Goal: Obtain resource: Download file/media

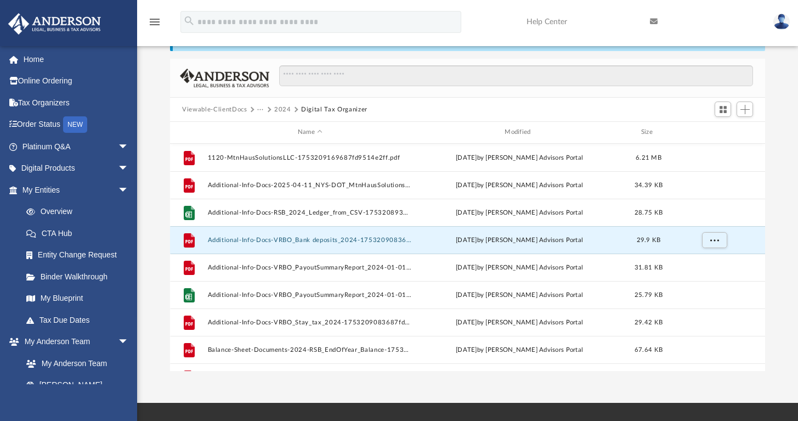
scroll to position [241, 587]
click at [260, 243] on button "Additional-Info-Docs-VRBO_Bank deposits_2024-1753209083687fd8fb2c65d.pdf" at bounding box center [310, 239] width 205 height 7
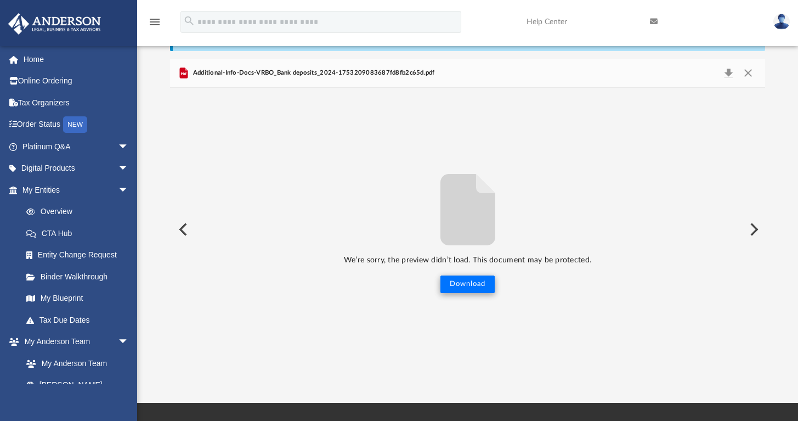
click at [479, 284] on button "Download" at bounding box center [468, 284] width 54 height 18
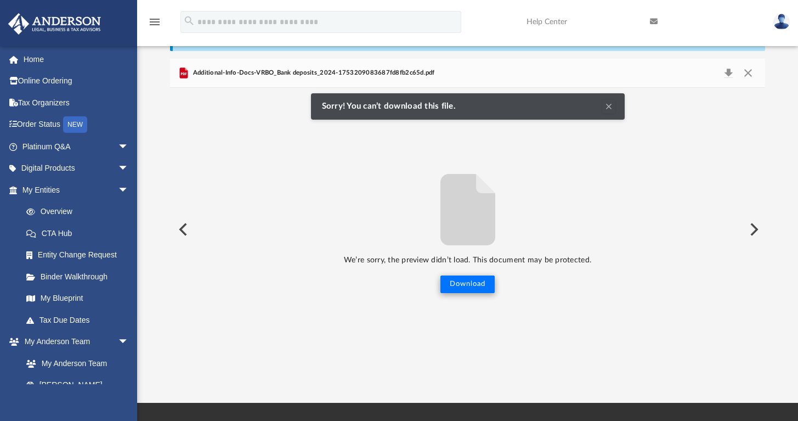
click at [466, 280] on button "Download" at bounding box center [468, 284] width 54 height 18
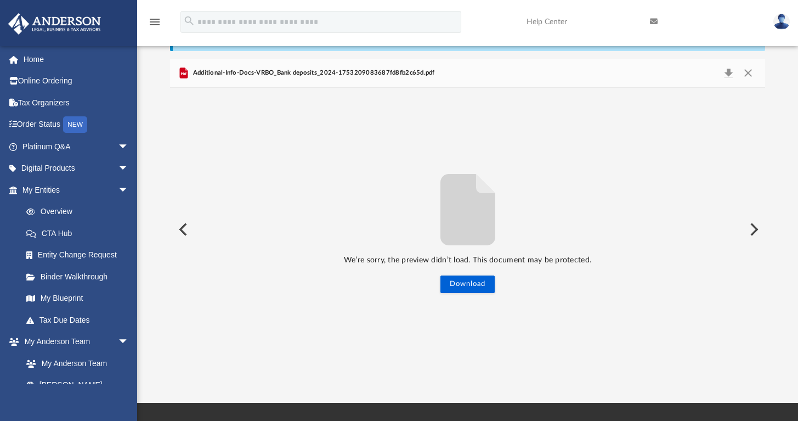
click at [181, 228] on button "Preview" at bounding box center [182, 229] width 24 height 31
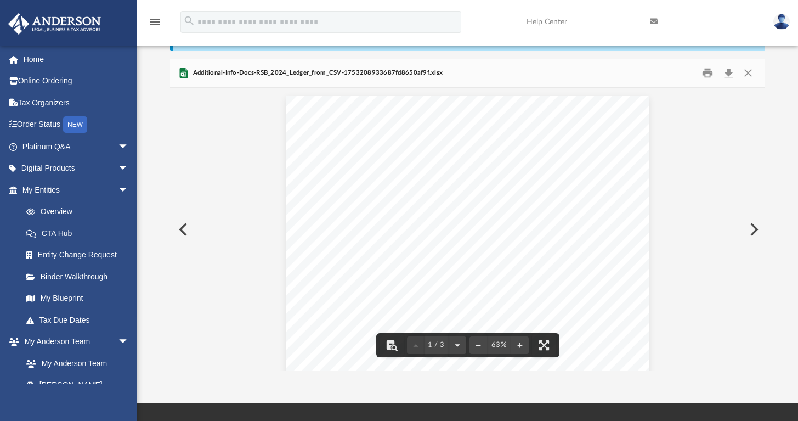
click at [183, 228] on button "Preview" at bounding box center [182, 229] width 24 height 31
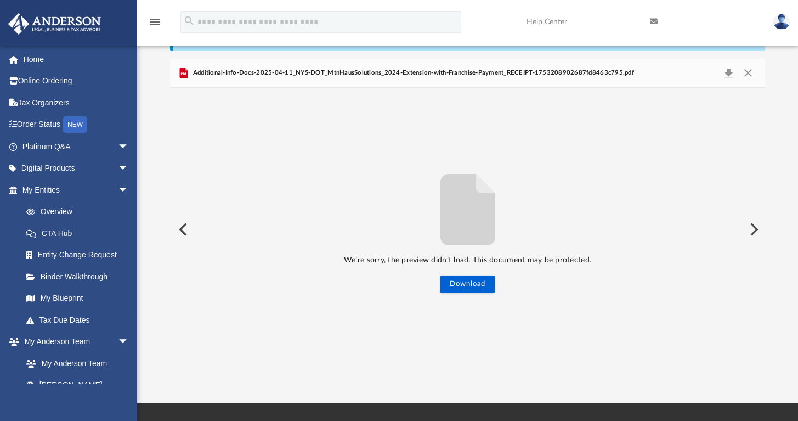
click at [752, 227] on button "Preview" at bounding box center [753, 229] width 24 height 31
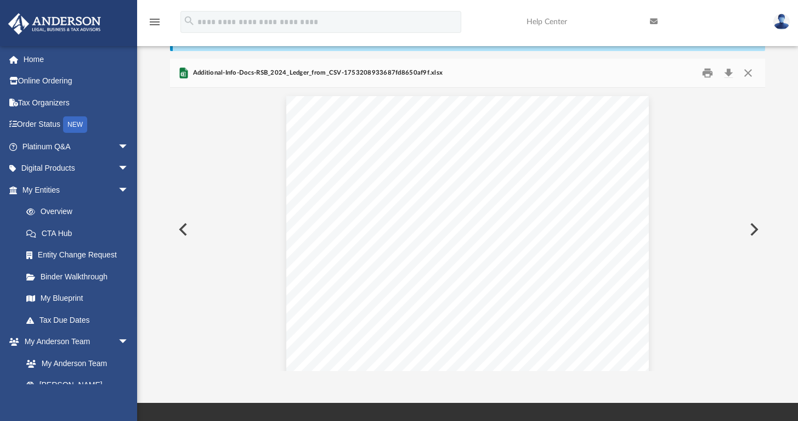
click at [753, 227] on button "Preview" at bounding box center [753, 229] width 24 height 31
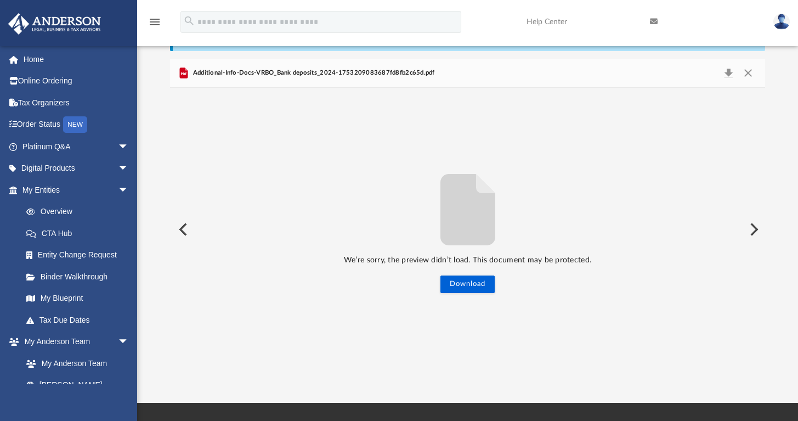
click at [754, 227] on button "Preview" at bounding box center [753, 229] width 24 height 31
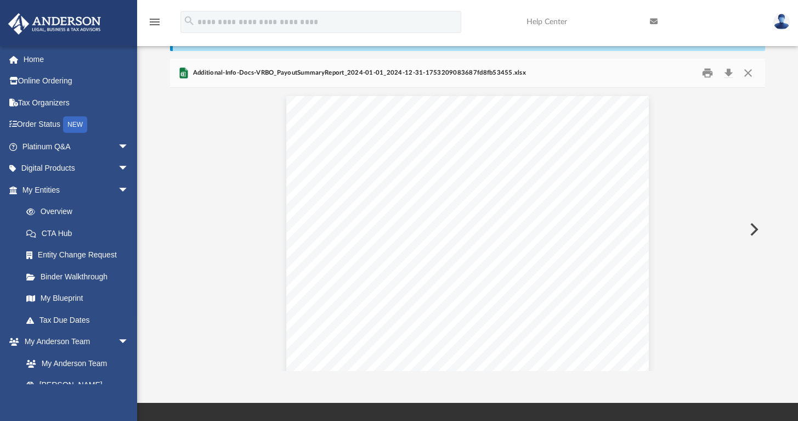
click at [754, 227] on button "Preview" at bounding box center [753, 229] width 24 height 31
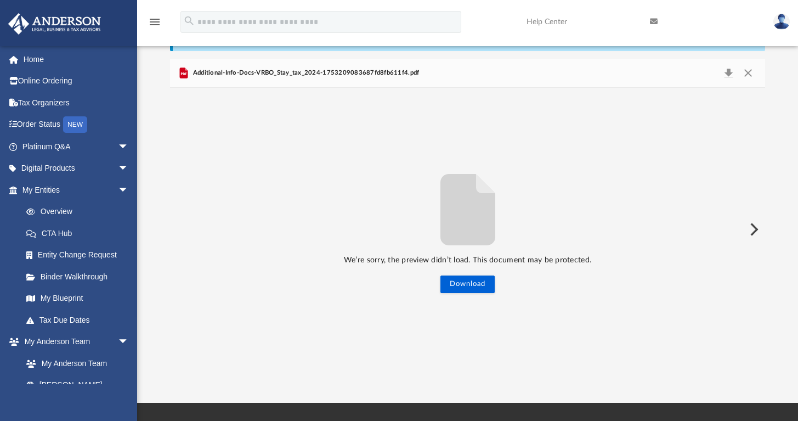
click at [754, 227] on button "Preview" at bounding box center [753, 229] width 24 height 31
click at [466, 284] on button "Download" at bounding box center [468, 284] width 54 height 18
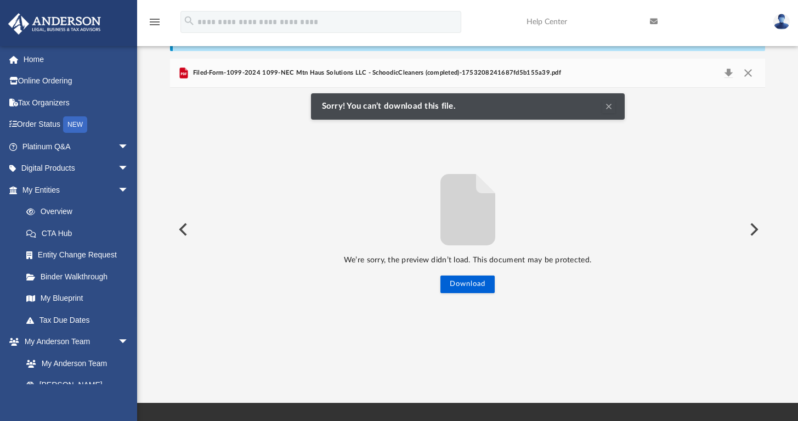
click at [189, 228] on button "Preview" at bounding box center [182, 229] width 24 height 31
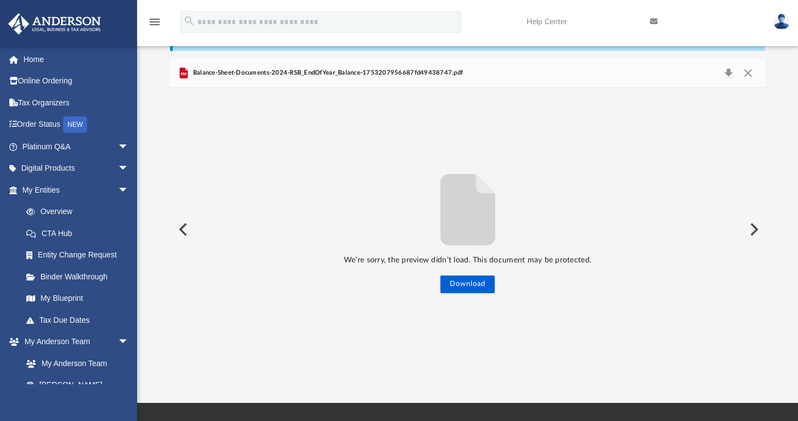
click at [230, 76] on span "Balance-Sheet-Documents-2024-RSB_EndOfYear_Balance-1753207956687fd49438747.pdf" at bounding box center [326, 73] width 273 height 10
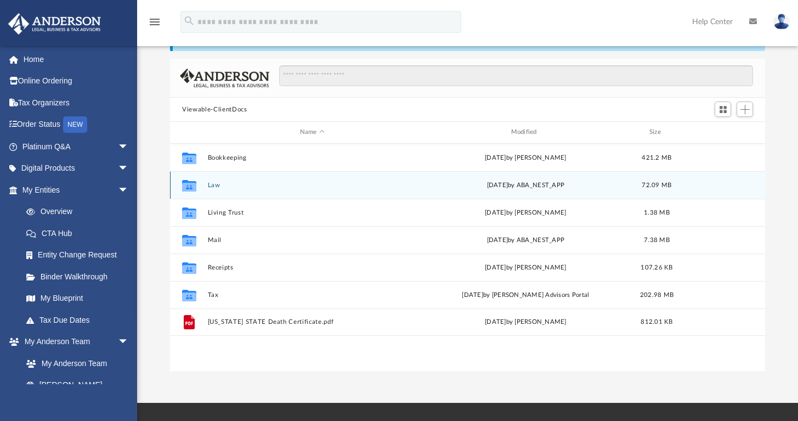
scroll to position [241, 587]
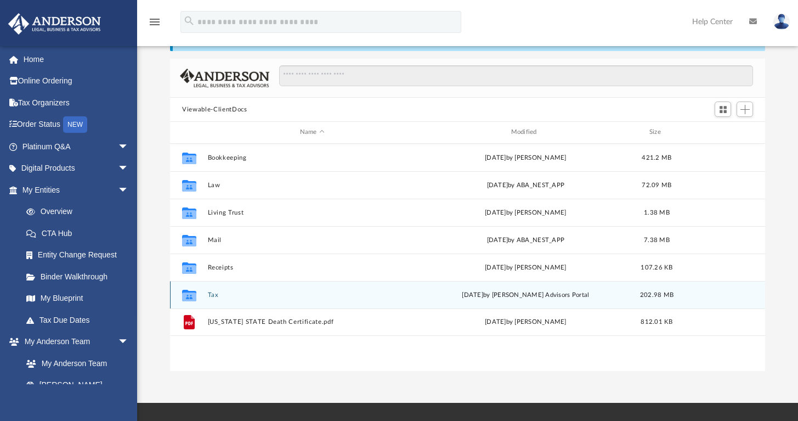
click at [230, 297] on button "Tax" at bounding box center [312, 294] width 209 height 7
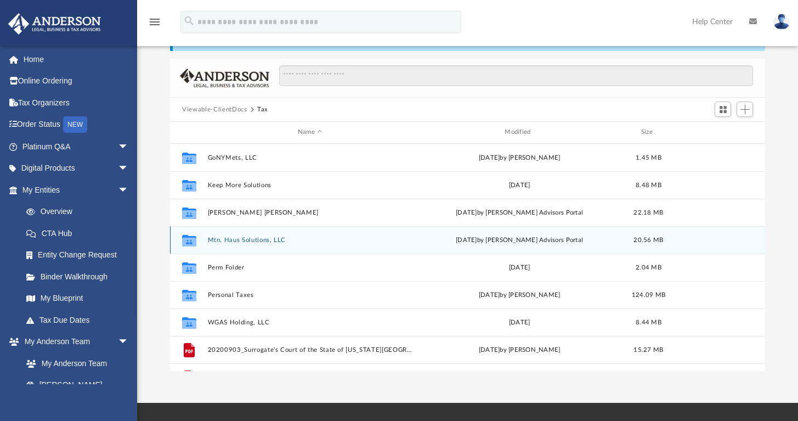
click at [240, 242] on button "Mtn. Haus Solutions, LLC" at bounding box center [310, 239] width 205 height 7
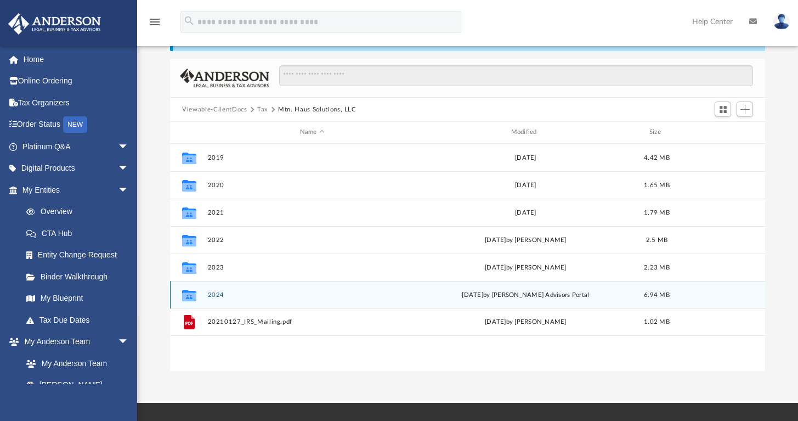
click at [236, 294] on button "2024" at bounding box center [312, 294] width 209 height 7
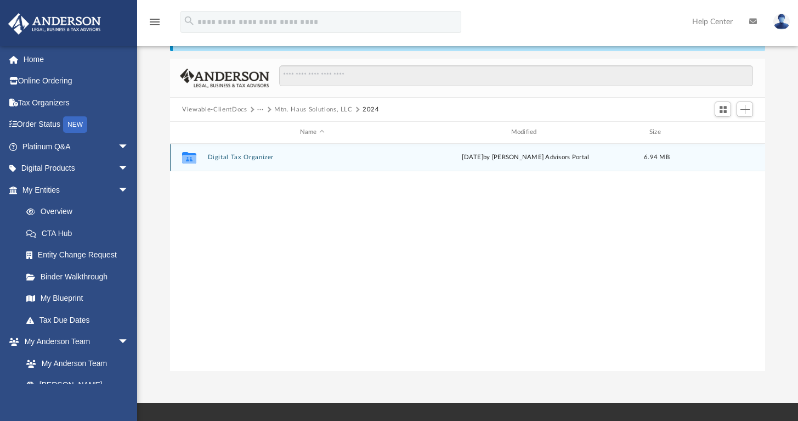
click at [217, 155] on button "Digital Tax Organizer" at bounding box center [312, 157] width 209 height 7
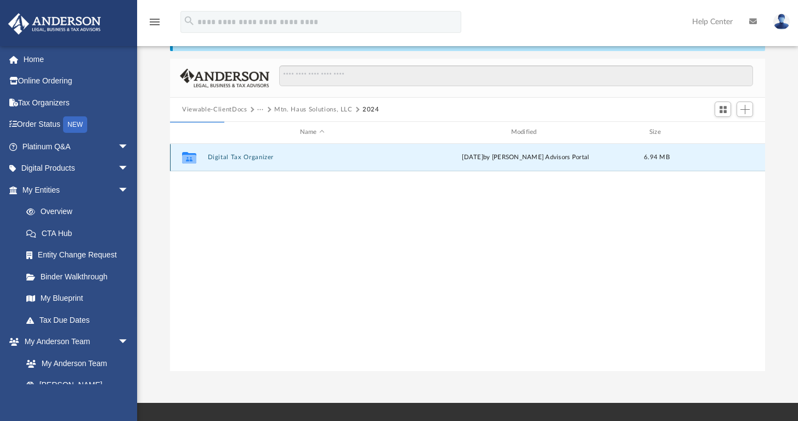
click at [222, 160] on button "Digital Tax Organizer" at bounding box center [312, 157] width 209 height 7
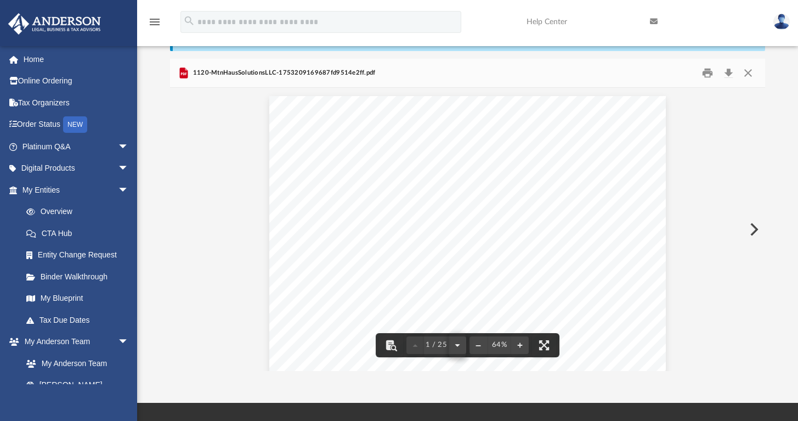
click at [459, 345] on button "File preview" at bounding box center [458, 345] width 18 height 24
click at [458, 346] on button "File preview" at bounding box center [458, 345] width 18 height 24
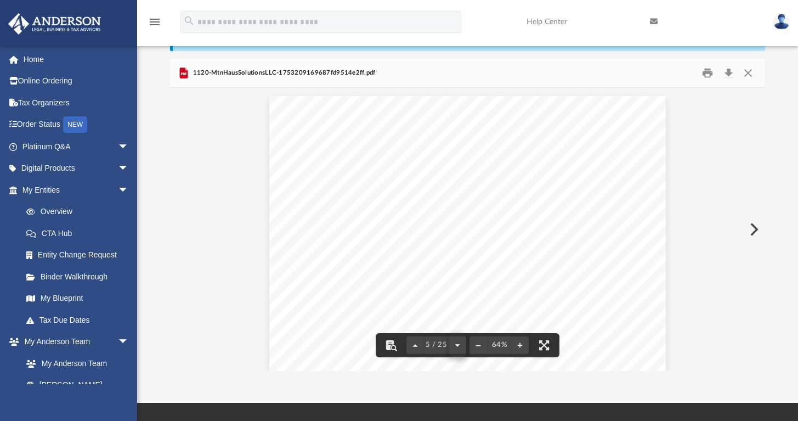
click at [458, 346] on button "File preview" at bounding box center [458, 345] width 18 height 24
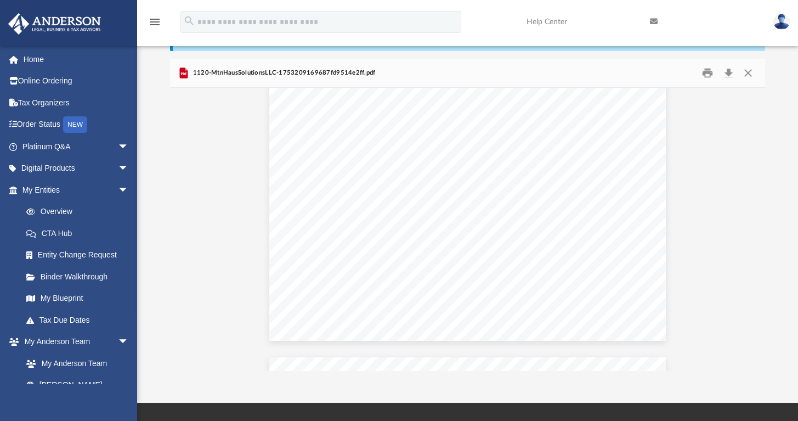
click at [542, 205] on div "Office Supplies Amount ($) 480.53 Description Office Supplies Business Licences…" at bounding box center [467, 200] width 397 height 280
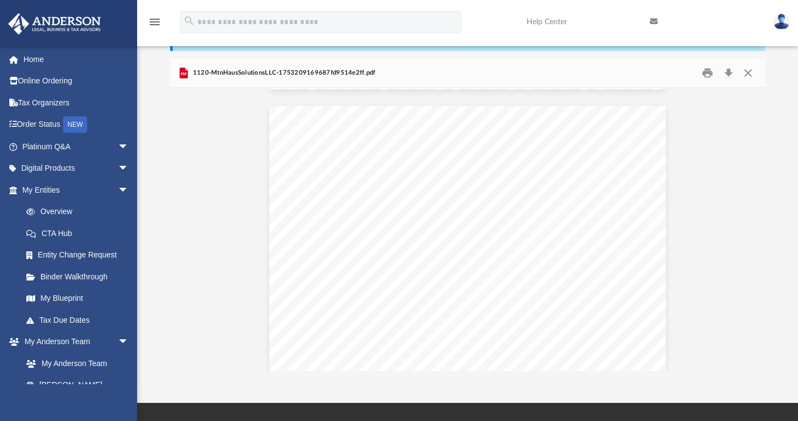
scroll to position [3597, 0]
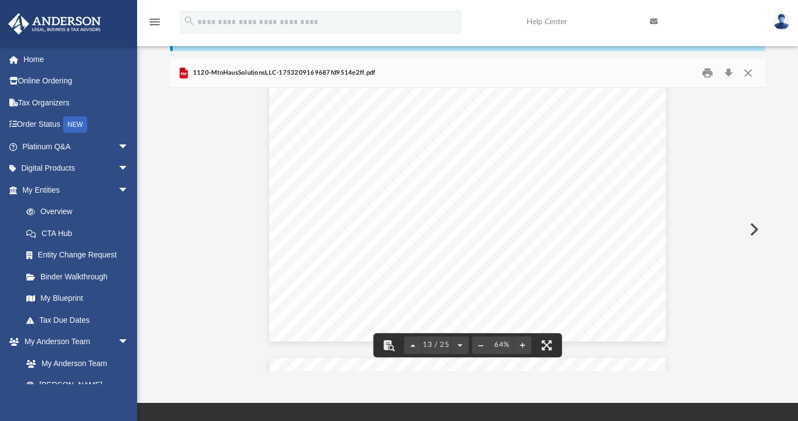
drag, startPoint x: 763, startPoint y: 228, endPoint x: 758, endPoint y: 221, distance: 8.4
click at [758, 221] on button "Preview" at bounding box center [753, 229] width 24 height 31
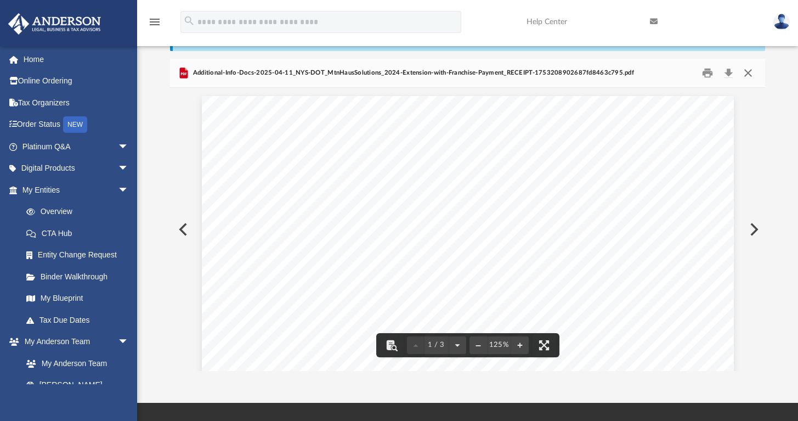
click at [748, 71] on button "Close" at bounding box center [748, 73] width 20 height 17
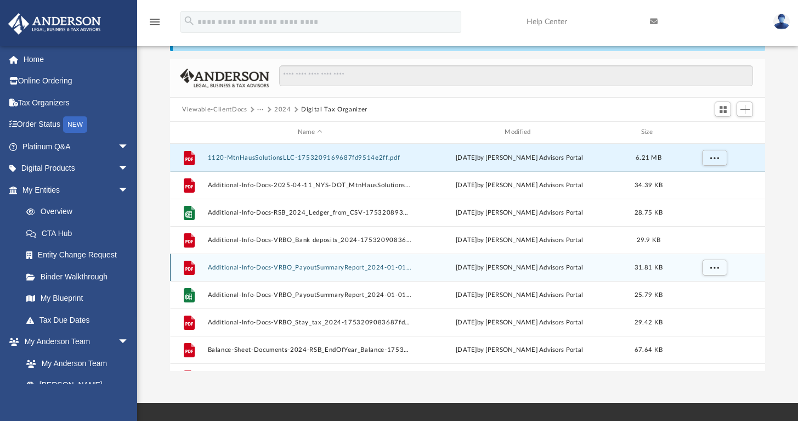
click at [353, 264] on button "Additional-Info-Docs-VRBO_PayoutSummaryReport_2024-01-01_2024-12-31-17532090836…" at bounding box center [310, 267] width 205 height 7
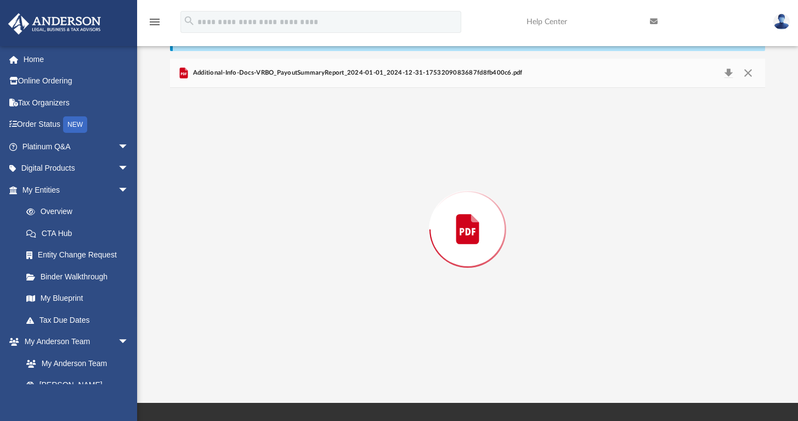
scroll to position [297, 0]
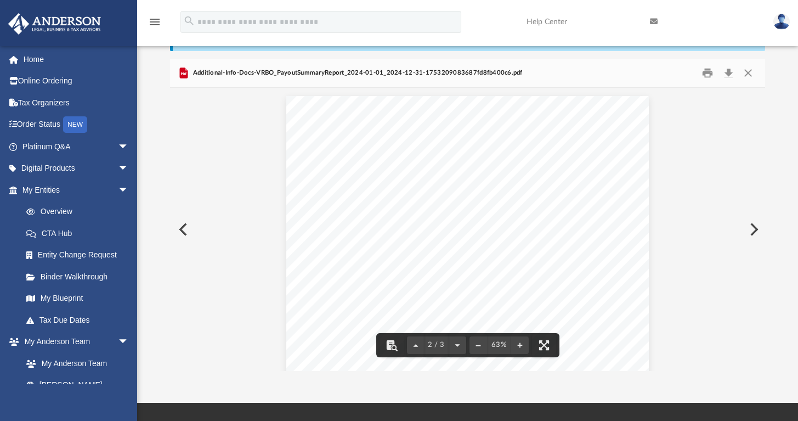
drag, startPoint x: 357, startPoint y: 264, endPoint x: 341, endPoint y: 269, distance: 17.2
click at [341, 269] on div "Date Reservation ID Guest name Nights Gross booking amount Deductions Payout [D…" at bounding box center [467, 236] width 363 height 280
click at [458, 346] on button "File preview" at bounding box center [458, 345] width 18 height 24
click at [752, 226] on button "Preview" at bounding box center [753, 229] width 24 height 31
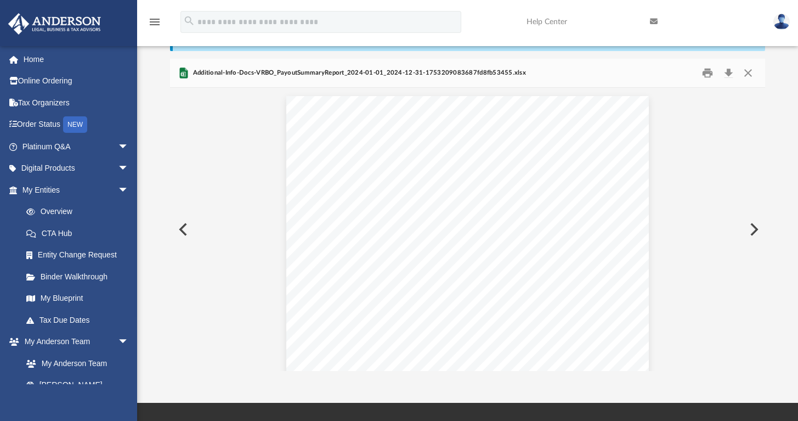
click at [753, 226] on button "Preview" at bounding box center [753, 229] width 24 height 31
click at [751, 229] on button "Preview" at bounding box center [753, 229] width 24 height 31
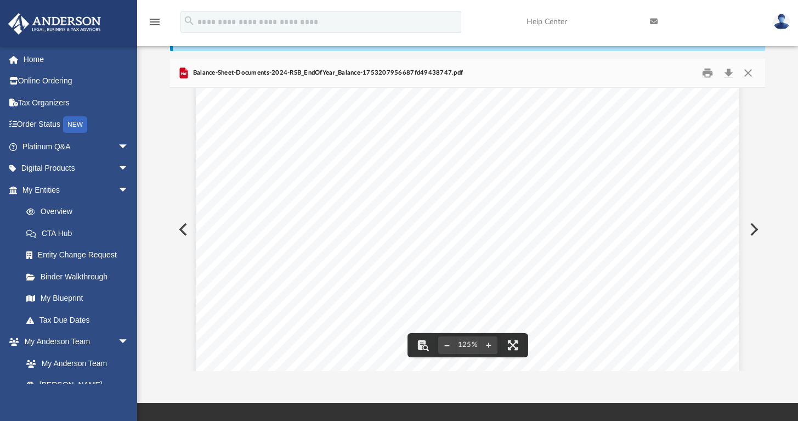
scroll to position [0, 0]
click at [750, 227] on button "Preview" at bounding box center [753, 229] width 24 height 31
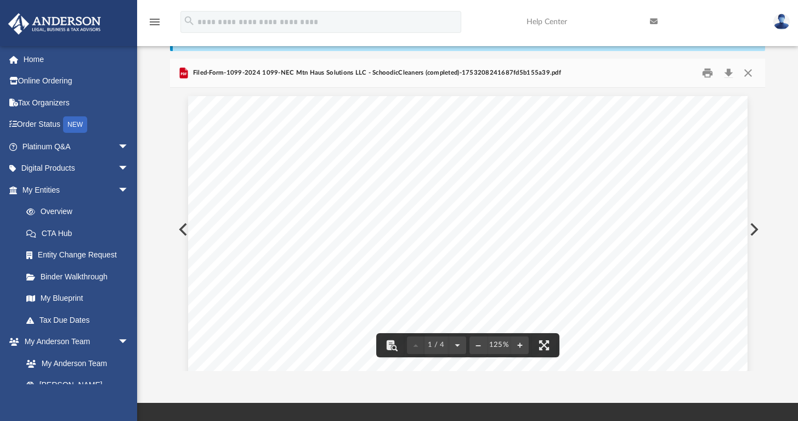
click at [182, 229] on button "Preview" at bounding box center [182, 229] width 24 height 31
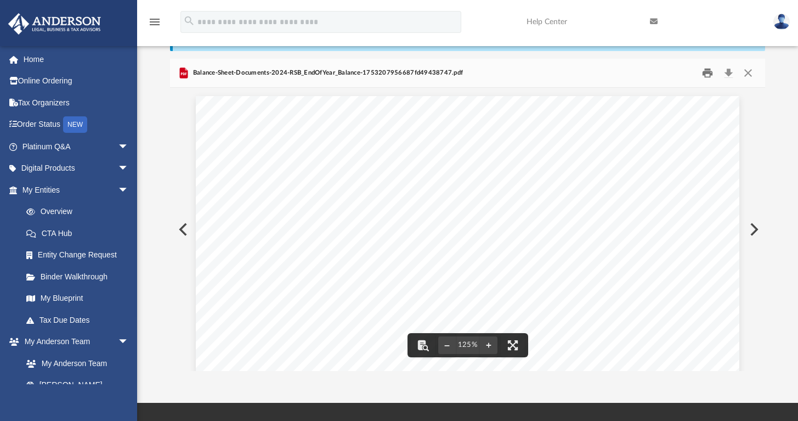
click at [709, 73] on button "Print" at bounding box center [708, 73] width 22 height 17
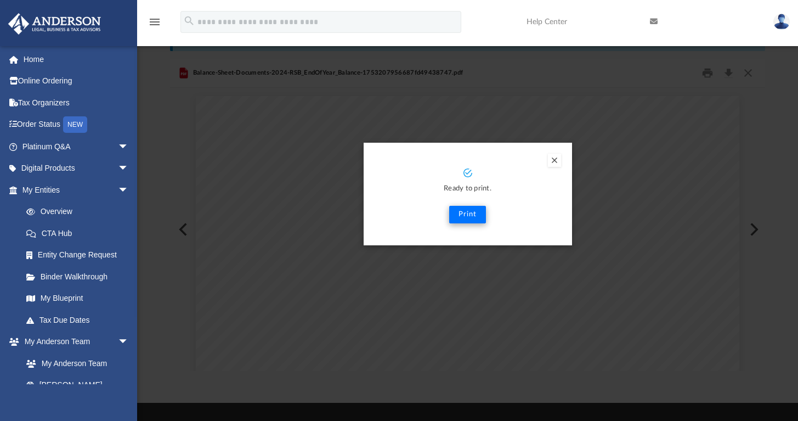
click at [470, 210] on button "Print" at bounding box center [467, 215] width 37 height 18
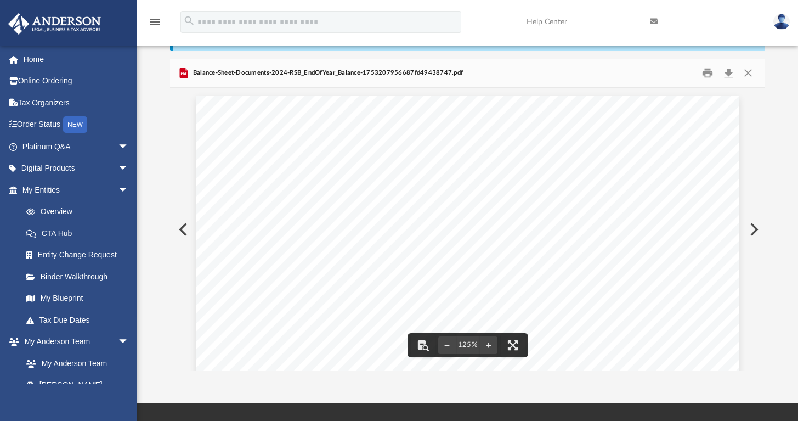
click at [753, 229] on button "Preview" at bounding box center [753, 229] width 24 height 31
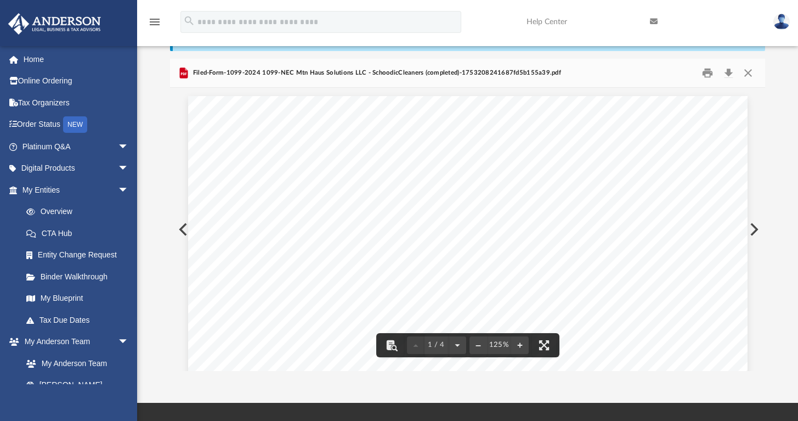
click at [753, 232] on button "Preview" at bounding box center [753, 229] width 24 height 31
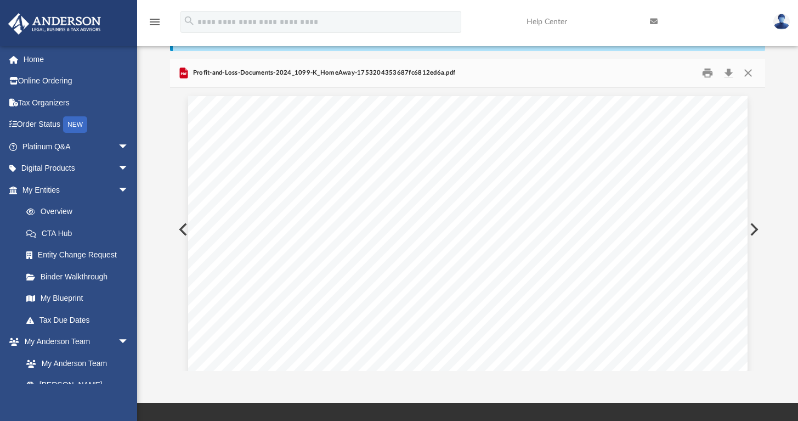
click at [754, 232] on button "Preview" at bounding box center [753, 229] width 24 height 31
click at [748, 71] on button "Close" at bounding box center [748, 73] width 20 height 17
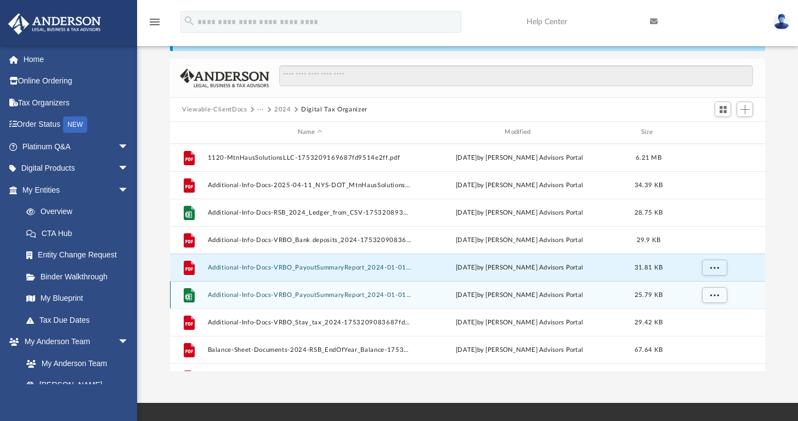
click at [291, 294] on button "Additional-Info-Docs-VRBO_PayoutSummaryReport_2024-01-01_2024-12-31-17532090836…" at bounding box center [310, 294] width 205 height 7
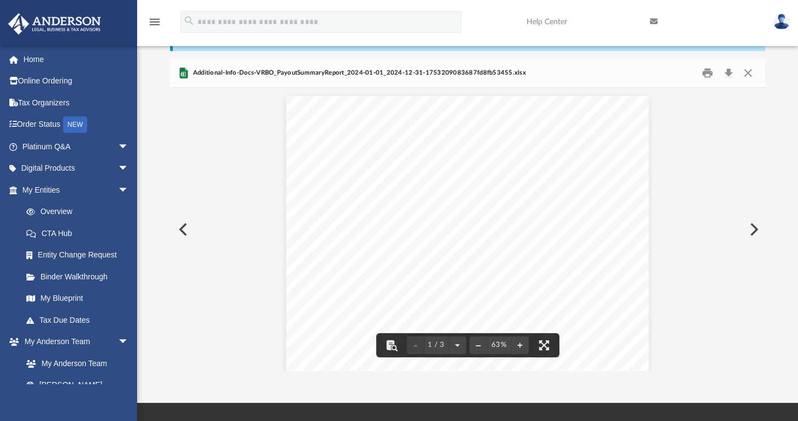
click at [753, 229] on button "Preview" at bounding box center [753, 229] width 24 height 31
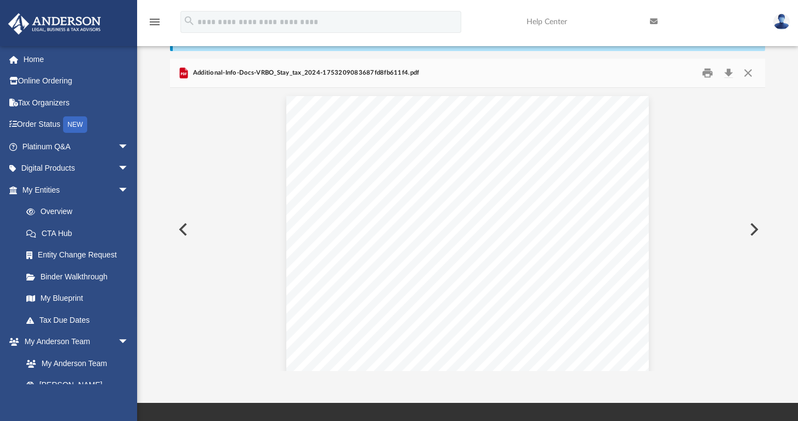
click at [753, 228] on button "Preview" at bounding box center [753, 229] width 24 height 31
click at [753, 227] on button "Preview" at bounding box center [753, 229] width 24 height 31
click at [753, 228] on button "Preview" at bounding box center [753, 229] width 24 height 31
click at [753, 229] on button "Preview" at bounding box center [753, 229] width 24 height 31
click at [753, 230] on button "Preview" at bounding box center [753, 229] width 24 height 31
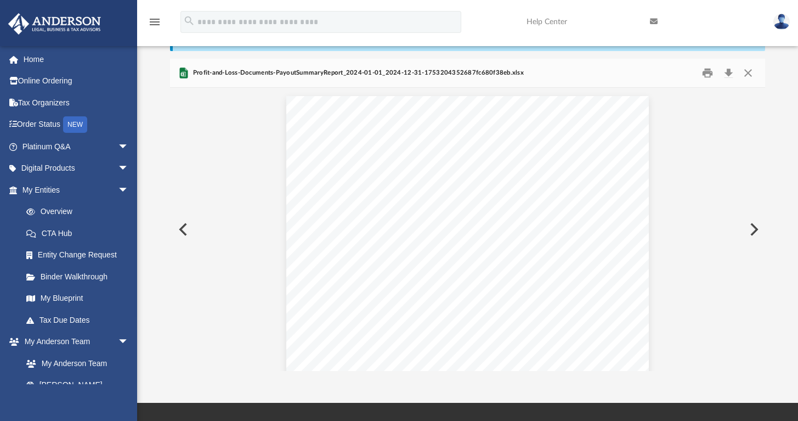
click at [753, 230] on button "Preview" at bounding box center [753, 229] width 24 height 31
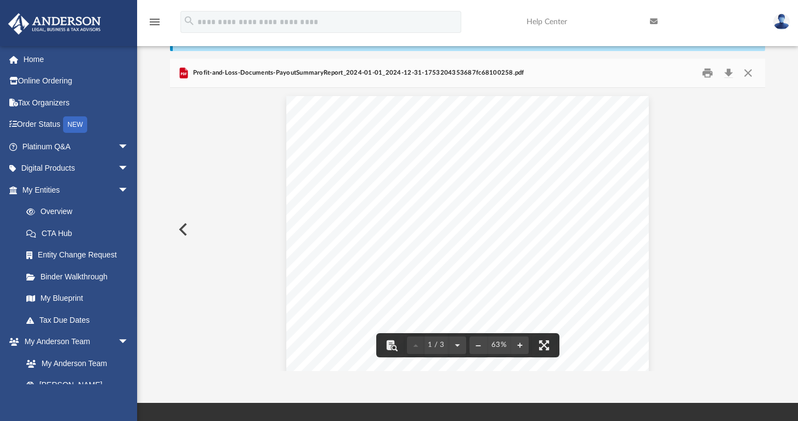
click at [184, 227] on button "Preview" at bounding box center [182, 229] width 24 height 31
click at [754, 225] on button "Preview" at bounding box center [753, 229] width 24 height 31
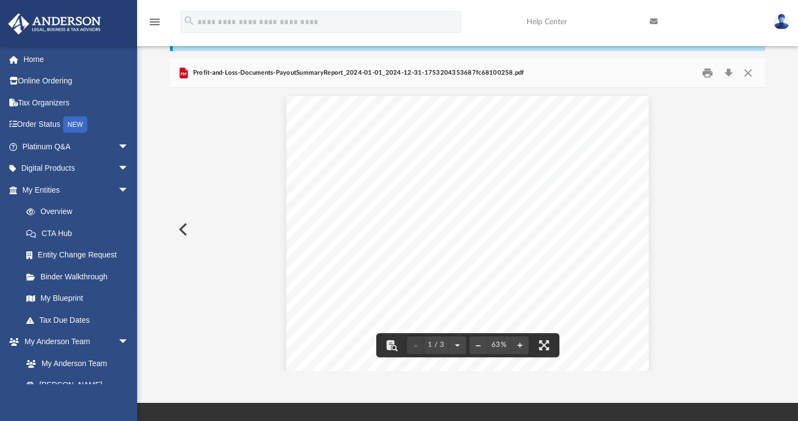
click at [746, 71] on button "Close" at bounding box center [748, 73] width 20 height 17
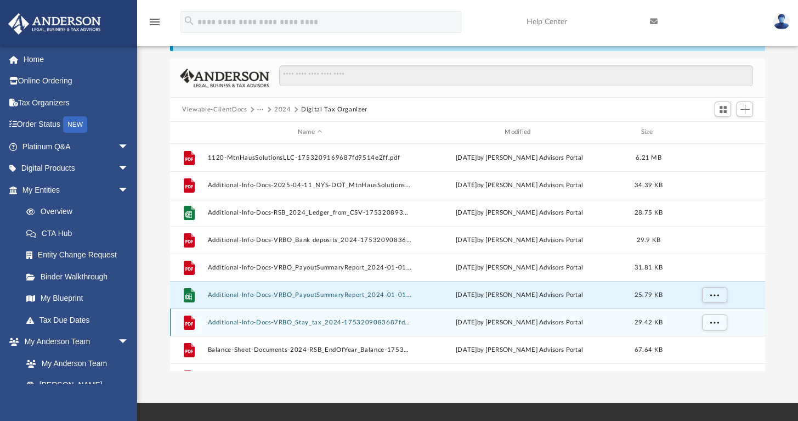
click at [306, 319] on button "Additional-Info-Docs-VRBO_Stay_tax_2024-1753209083687fd8fb611f4.pdf" at bounding box center [310, 322] width 205 height 7
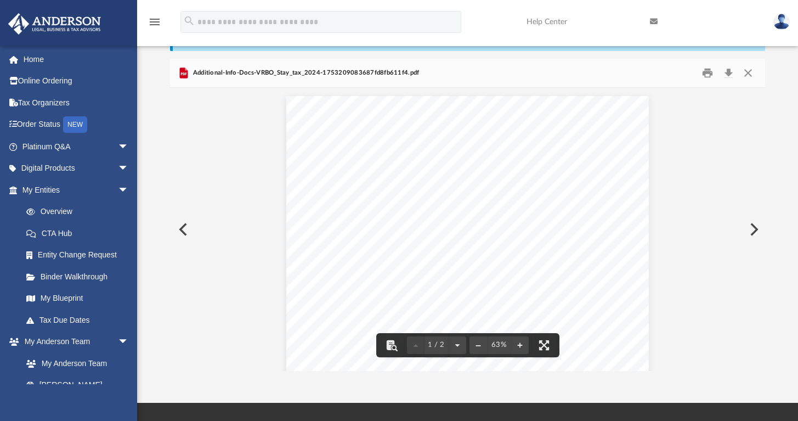
click at [757, 226] on button "Preview" at bounding box center [753, 229] width 24 height 31
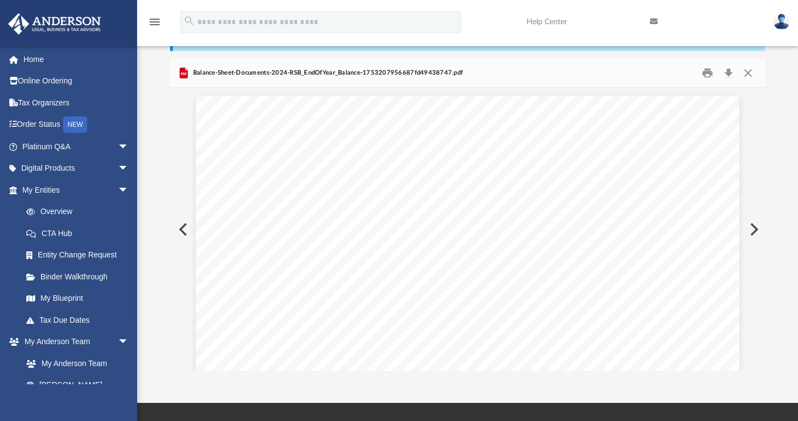
click at [757, 226] on button "Preview" at bounding box center [753, 229] width 24 height 31
click at [757, 227] on button "Preview" at bounding box center [753, 229] width 24 height 31
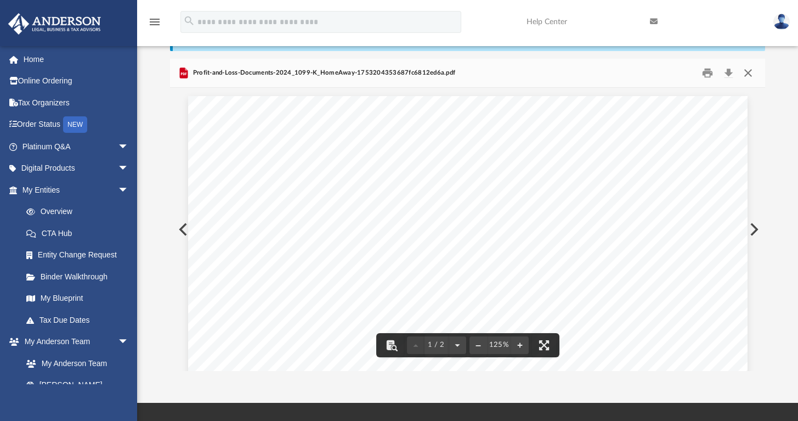
click at [746, 72] on button "Close" at bounding box center [748, 73] width 20 height 17
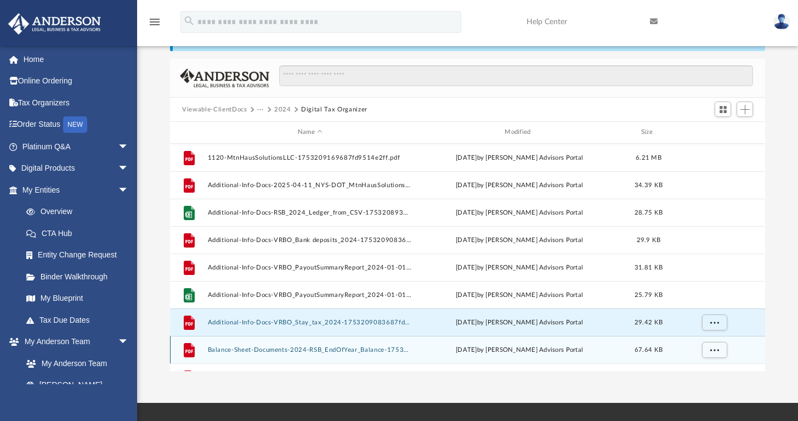
click at [303, 350] on button "Balance-Sheet-Documents-2024-RSB_EndOfYear_Balance-1753207956687fd49438747.pdf" at bounding box center [310, 349] width 205 height 7
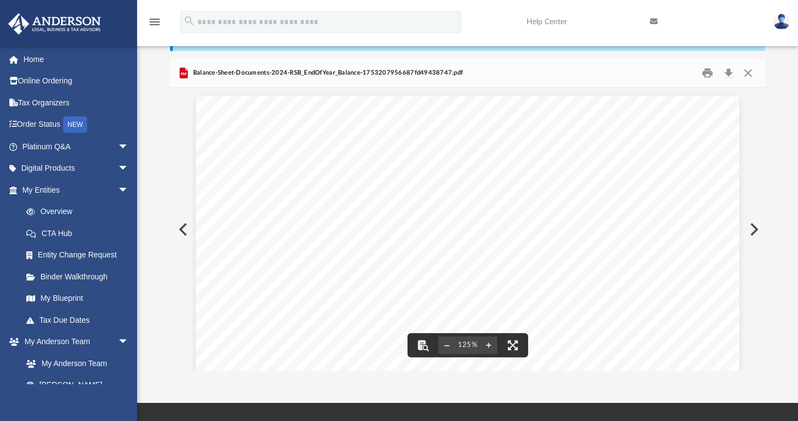
click at [752, 233] on button "Preview" at bounding box center [753, 229] width 24 height 31
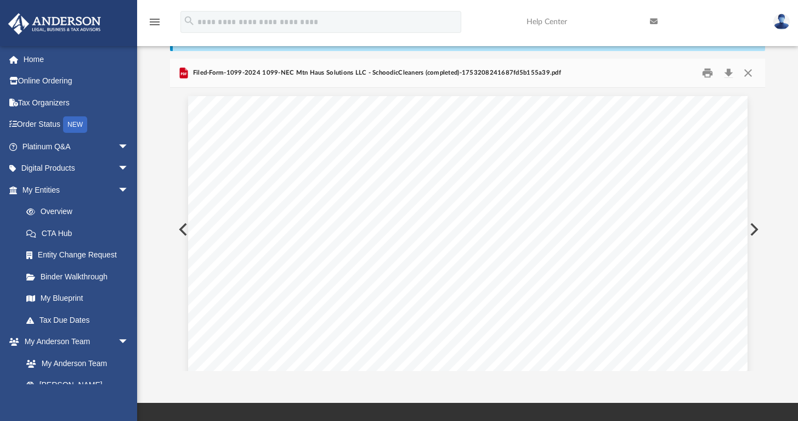
click at [752, 233] on button "Preview" at bounding box center [753, 229] width 24 height 31
click at [752, 234] on button "Preview" at bounding box center [753, 229] width 24 height 31
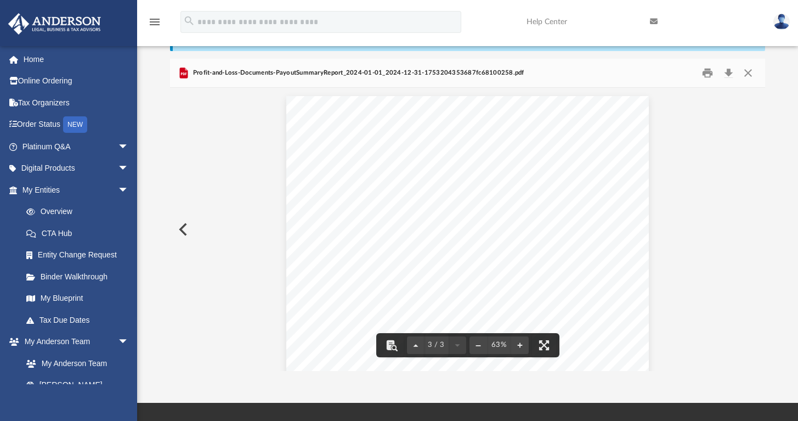
click at [747, 71] on button "Close" at bounding box center [748, 73] width 20 height 17
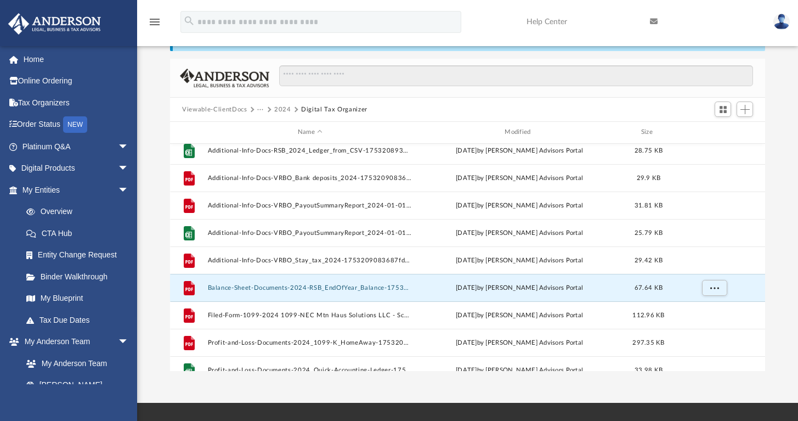
scroll to position [65, 0]
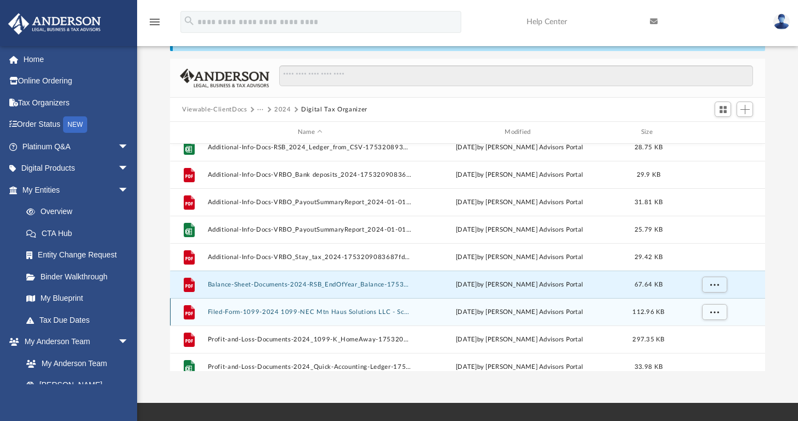
click at [317, 312] on button "Filed-Form-1099-2024 1099-NEC Mtn Haus Solutions LLC - SchoodicCleaners (comple…" at bounding box center [310, 311] width 205 height 7
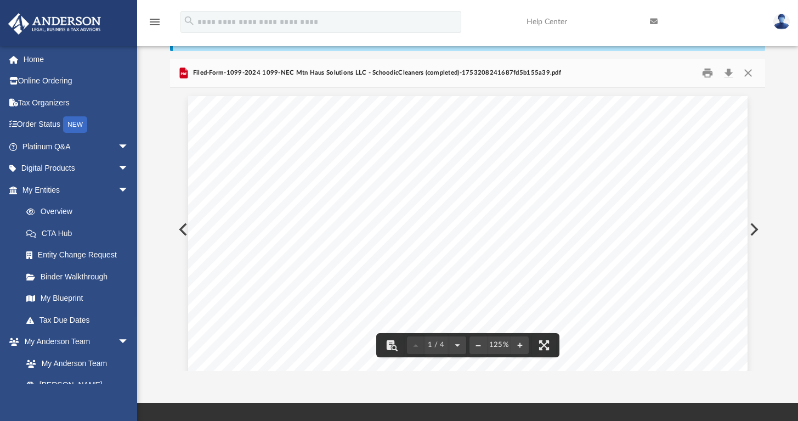
click at [746, 226] on button "Preview" at bounding box center [753, 229] width 24 height 31
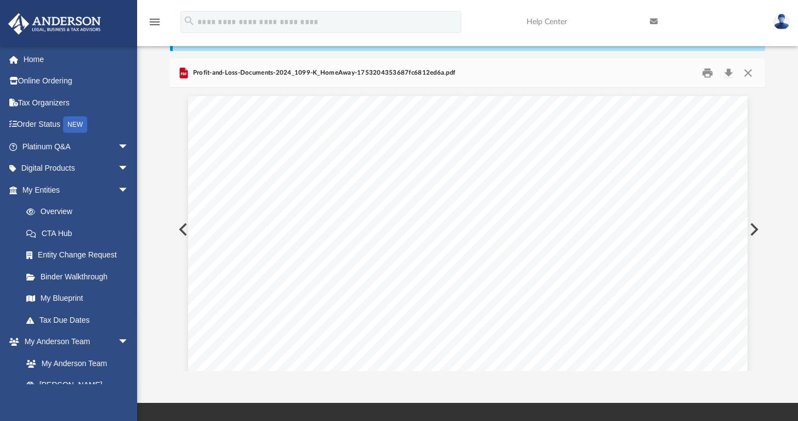
click at [750, 226] on button "Preview" at bounding box center [753, 229] width 24 height 31
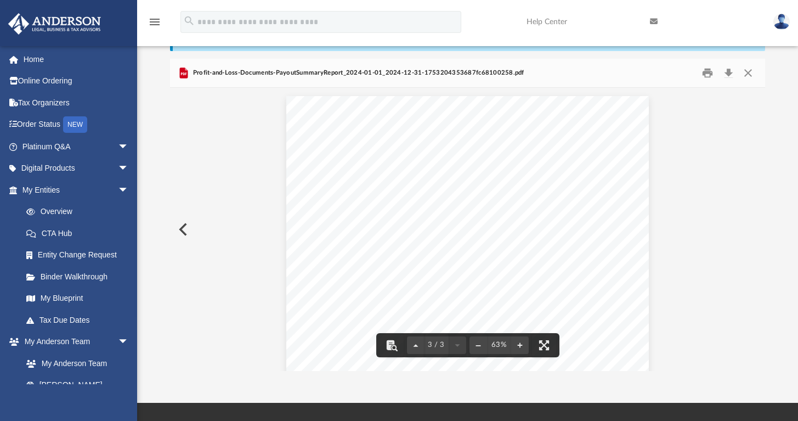
click at [178, 227] on button "Preview" at bounding box center [182, 229] width 24 height 31
click at [183, 229] on button "Preview" at bounding box center [182, 229] width 24 height 31
click at [753, 222] on button "Preview" at bounding box center [753, 229] width 24 height 31
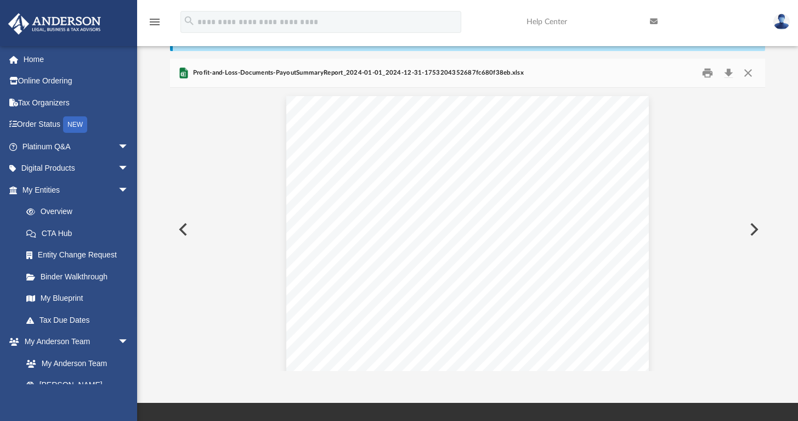
click at [753, 222] on button "Preview" at bounding box center [753, 229] width 24 height 31
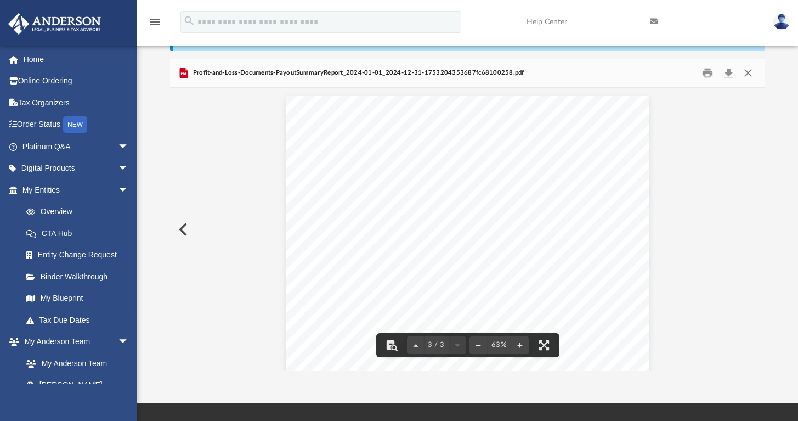
click at [746, 72] on button "Close" at bounding box center [748, 73] width 20 height 17
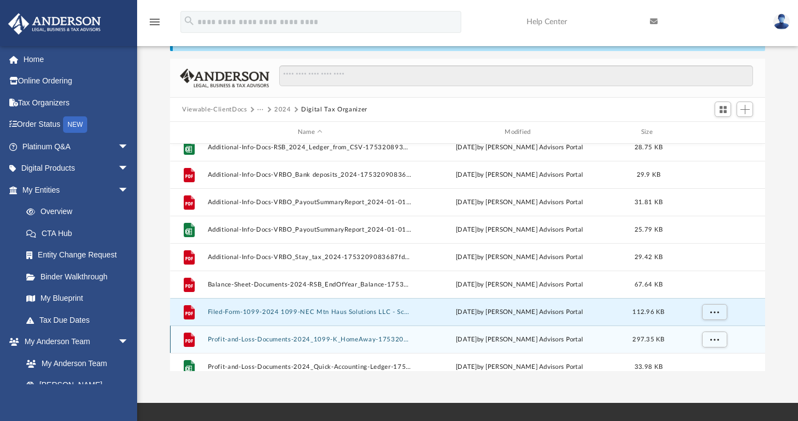
click at [334, 340] on button "Profit-and-Loss-Documents-2024_1099-K_HomeAway-1753204353687fc6812ed6a.pdf" at bounding box center [310, 339] width 205 height 7
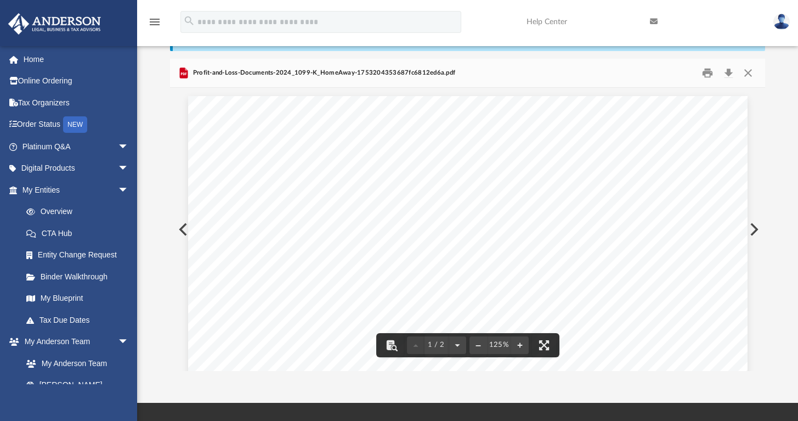
click at [750, 232] on button "Preview" at bounding box center [753, 229] width 24 height 31
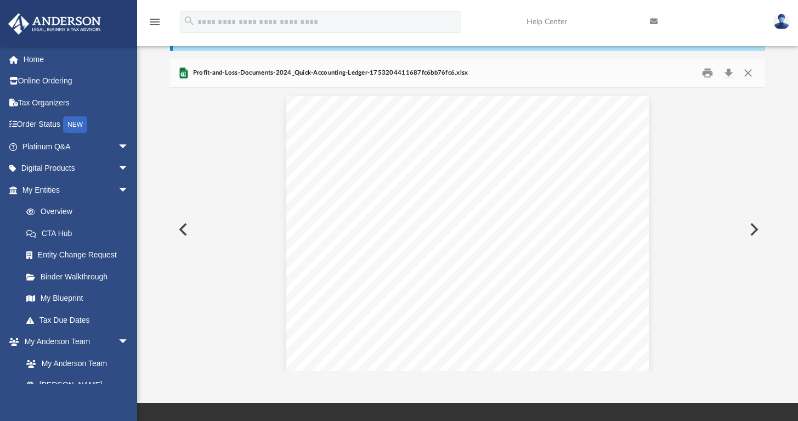
click at [750, 232] on button "Preview" at bounding box center [753, 229] width 24 height 31
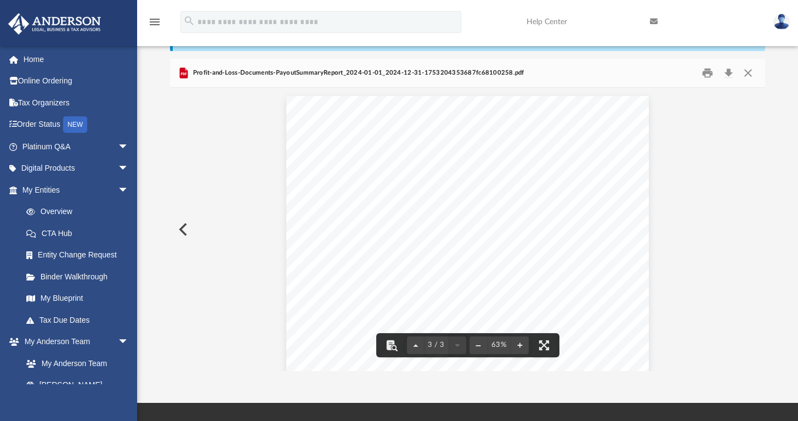
click at [184, 227] on button "Preview" at bounding box center [182, 229] width 24 height 31
click at [746, 71] on button "Close" at bounding box center [748, 73] width 20 height 17
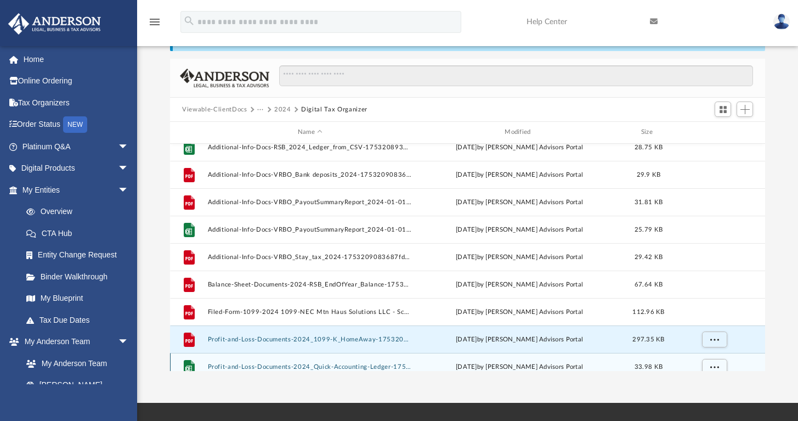
click at [345, 369] on button "Profit-and-Loss-Documents-2024_Quick-Accounting-Ledger-1753204411687fc6bb76fc6.…" at bounding box center [310, 366] width 205 height 7
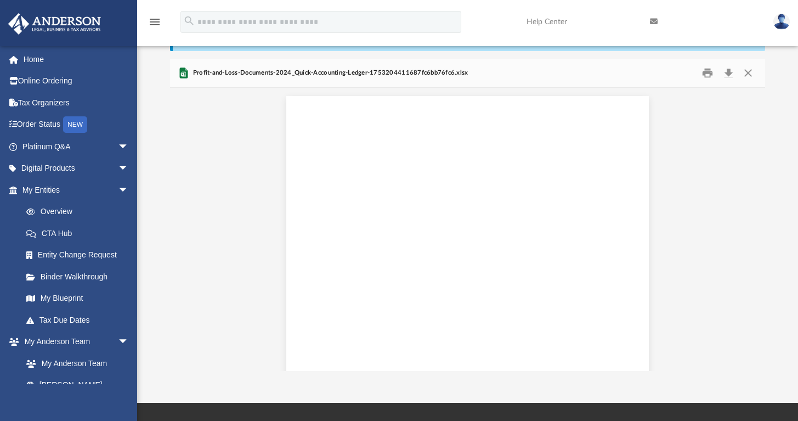
scroll to position [74, 0]
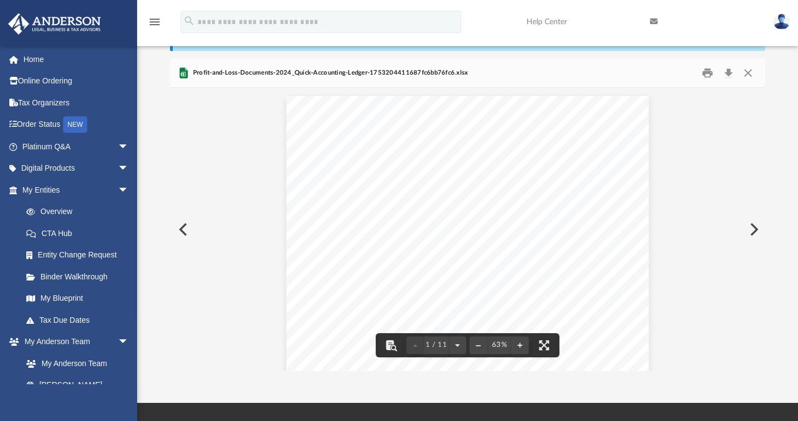
click at [754, 226] on button "Preview" at bounding box center [753, 229] width 24 height 31
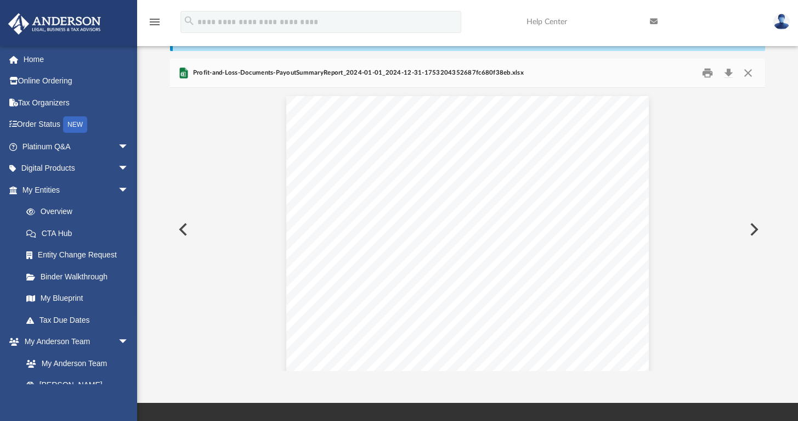
click at [754, 225] on button "Preview" at bounding box center [753, 229] width 24 height 31
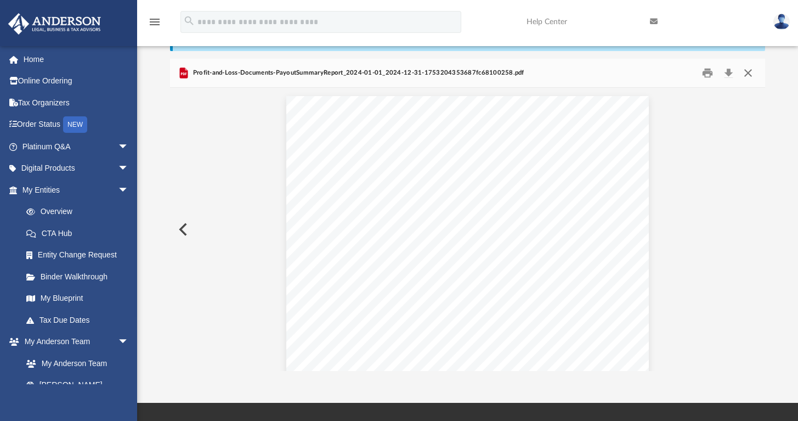
click at [748, 74] on button "Close" at bounding box center [748, 73] width 20 height 17
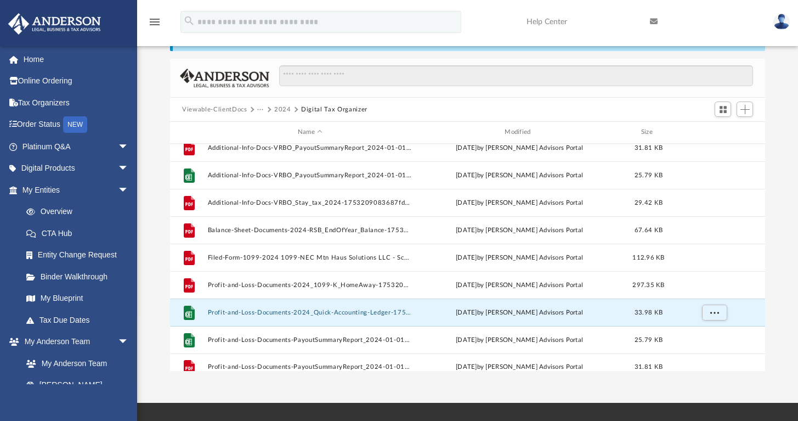
scroll to position [129, 0]
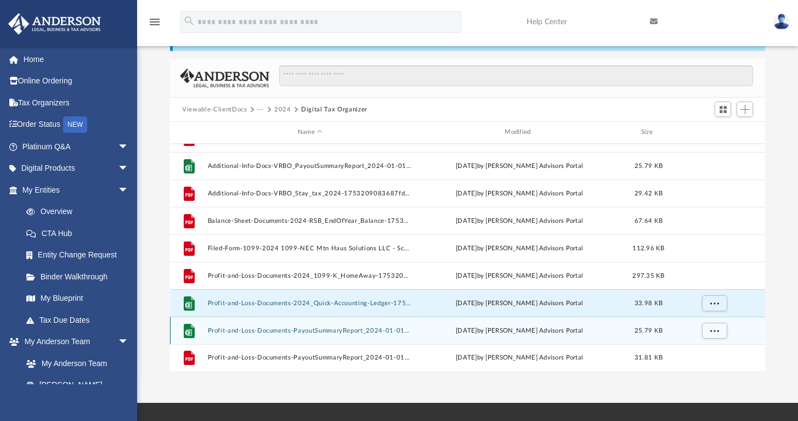
click at [339, 330] on button "Profit-and-Loss-Documents-PayoutSummaryReport_2024-01-01_2024-12-31-17532043526…" at bounding box center [310, 330] width 205 height 7
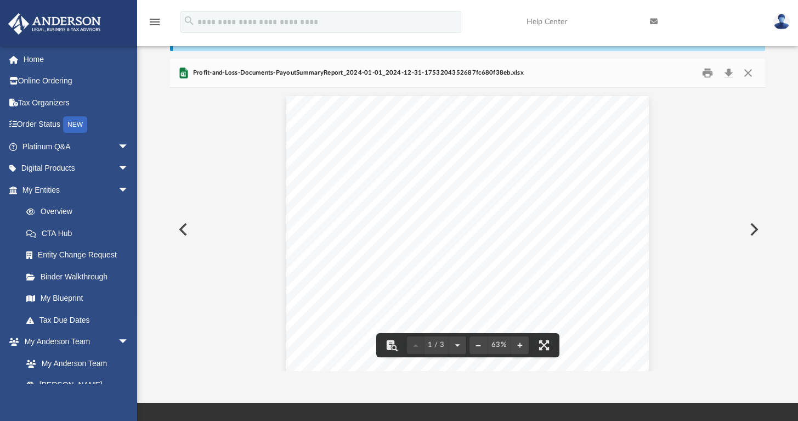
click at [752, 227] on button "Preview" at bounding box center [753, 229] width 24 height 31
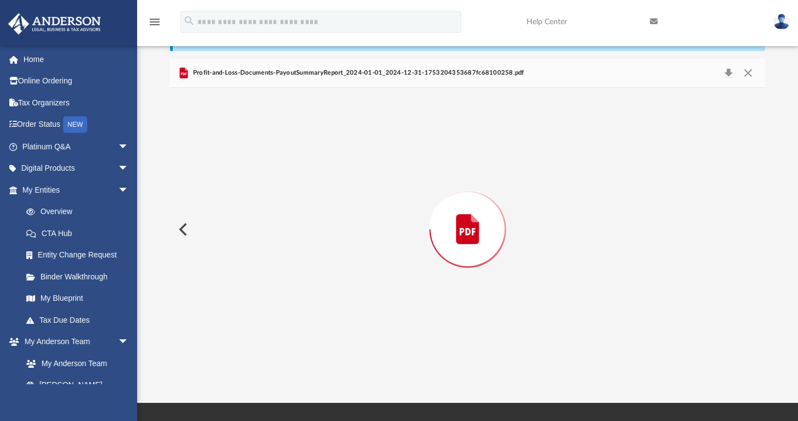
scroll to position [594, 0]
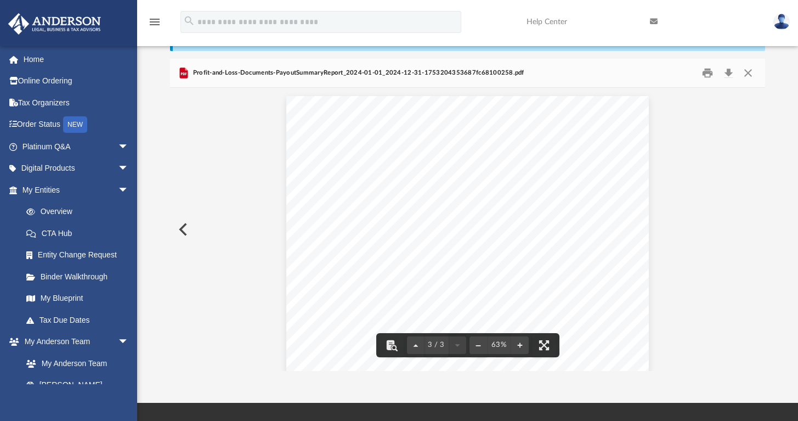
click at [748, 70] on button "Close" at bounding box center [748, 73] width 20 height 17
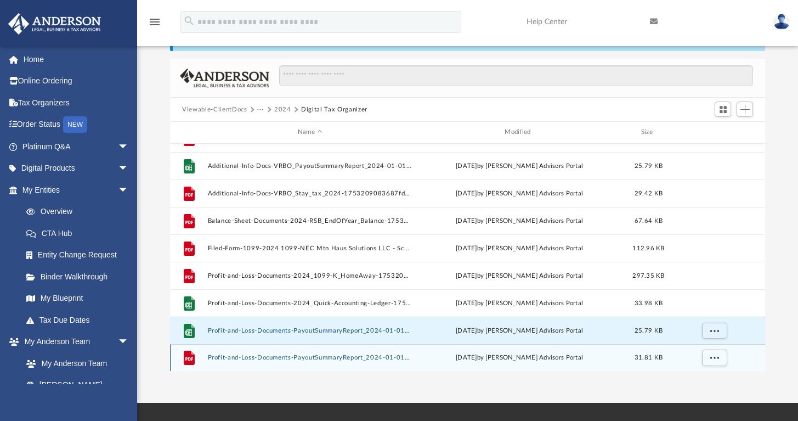
click at [249, 358] on button "Profit-and-Loss-Documents-PayoutSummaryReport_2024-01-01_2024-12-31-17532043536…" at bounding box center [310, 357] width 205 height 7
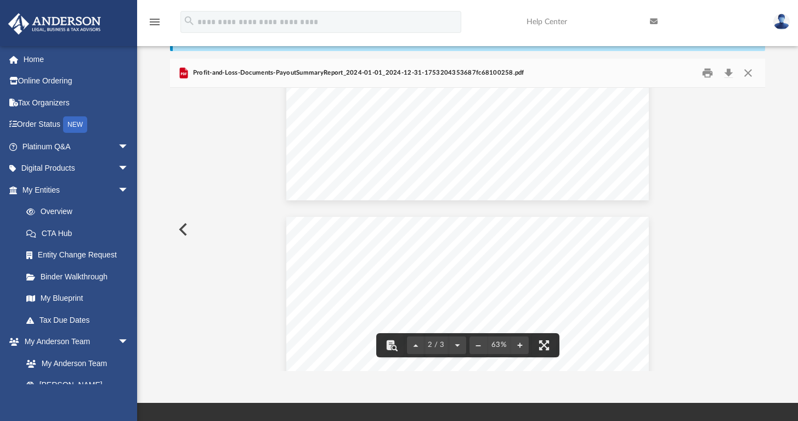
scroll to position [174, 0]
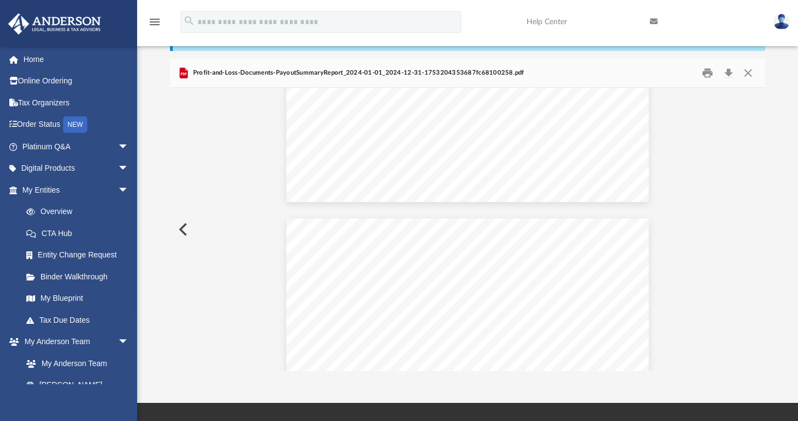
click at [179, 228] on button "Preview" at bounding box center [182, 229] width 24 height 31
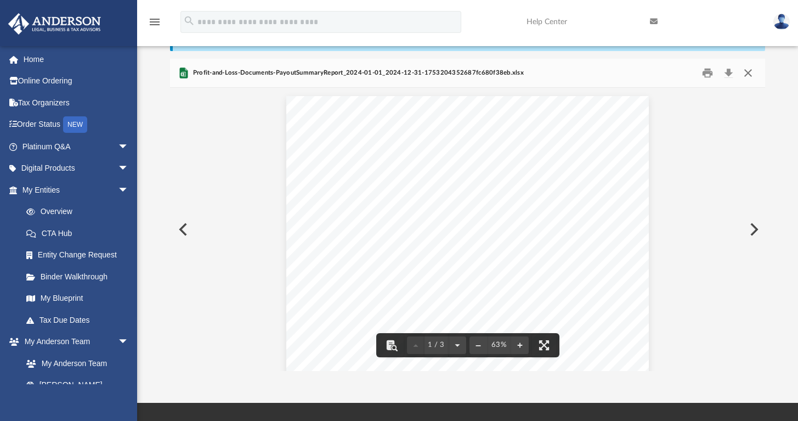
click at [746, 71] on button "Close" at bounding box center [748, 73] width 20 height 17
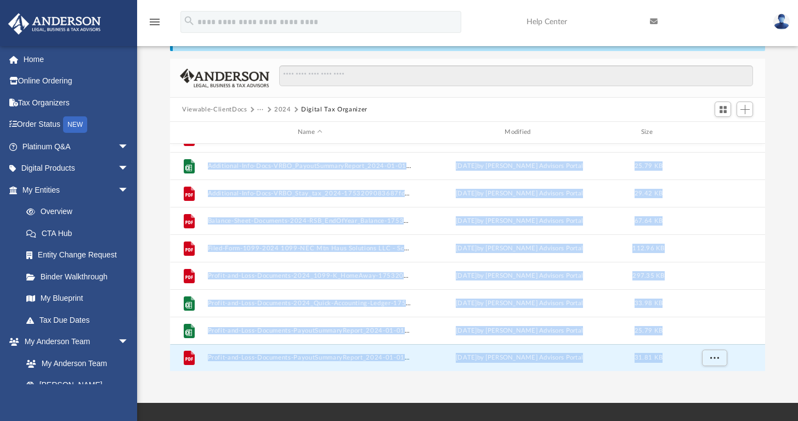
drag, startPoint x: 765, startPoint y: 363, endPoint x: 775, endPoint y: 185, distance: 178.1
click at [775, 185] on body "X Get a chance to win 6 months of Platinum for free just by filling out this su…" at bounding box center [399, 276] width 798 height 645
click at [713, 162] on span "More options" at bounding box center [715, 165] width 9 height 6
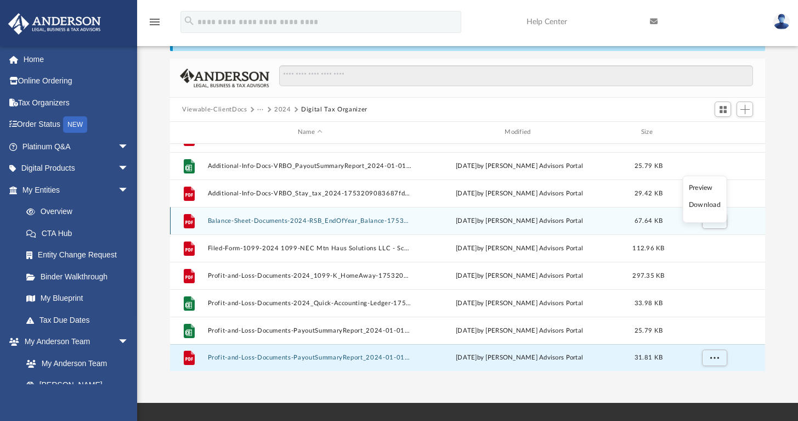
click at [735, 223] on div "grid" at bounding box center [714, 220] width 77 height 21
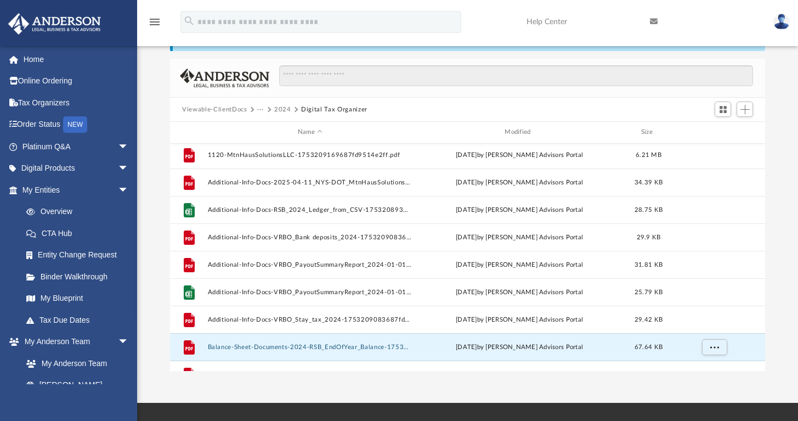
scroll to position [0, 0]
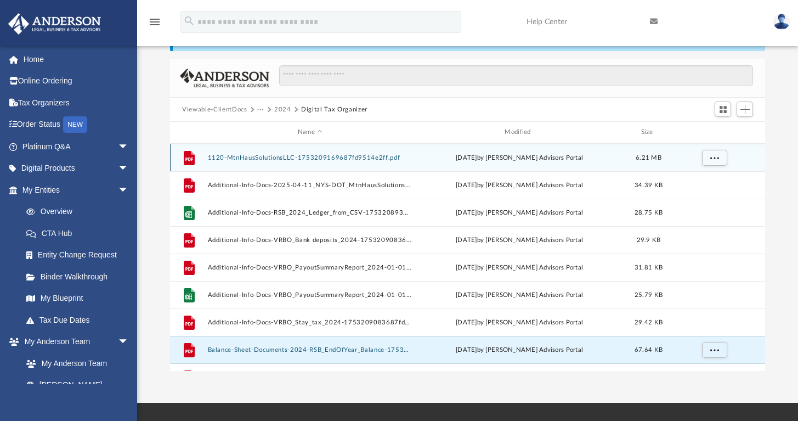
click at [272, 156] on button "1120-MtnHausSolutionsLLC-1753209169687fd9514e2ff.pdf" at bounding box center [310, 157] width 205 height 7
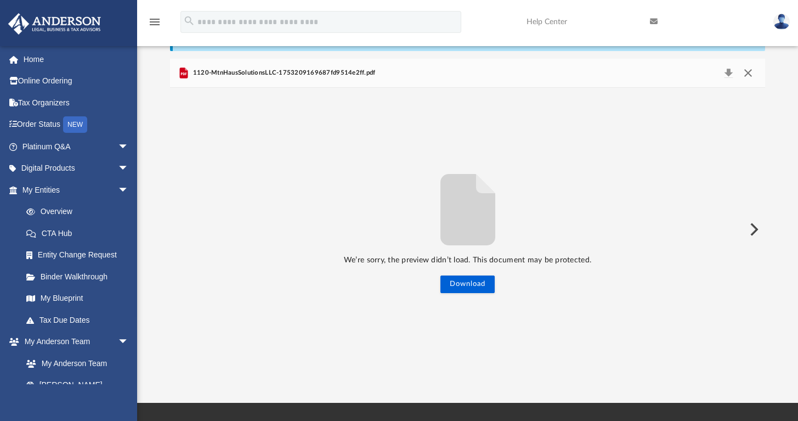
click at [747, 74] on button "Close" at bounding box center [748, 72] width 20 height 15
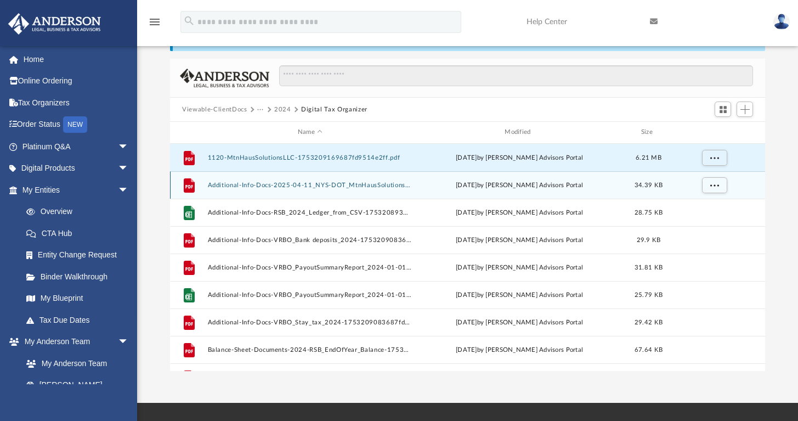
click at [387, 184] on button "Additional-Info-Docs-2025-04-11_NYS-DOT_MtnHausSolutions_2024-Extension-with-Fr…" at bounding box center [310, 185] width 205 height 7
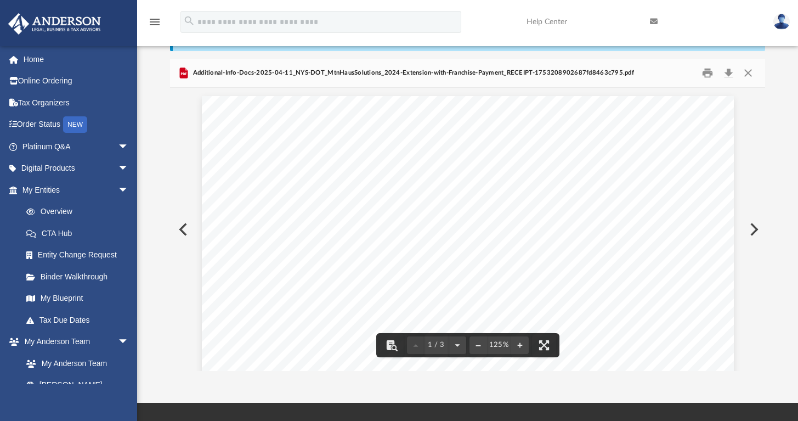
click at [754, 230] on button "Preview" at bounding box center [753, 229] width 24 height 31
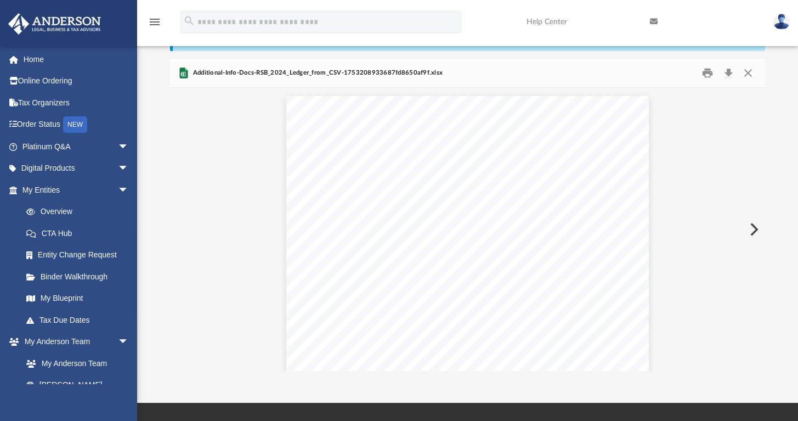
click at [754, 230] on button "Preview" at bounding box center [753, 229] width 24 height 31
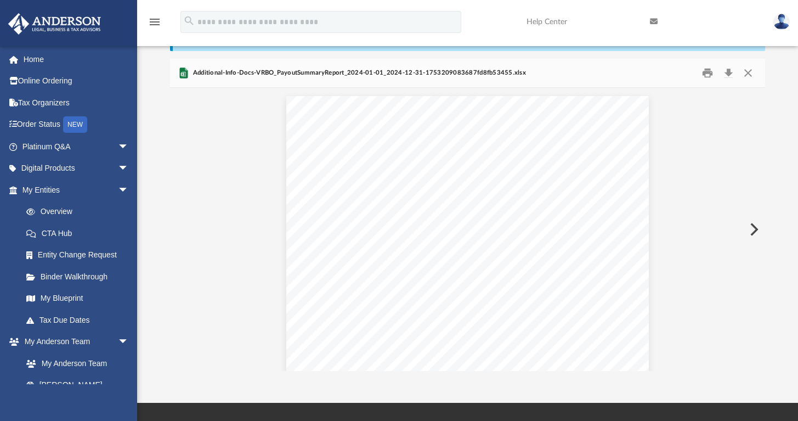
click at [754, 230] on button "Preview" at bounding box center [753, 229] width 24 height 31
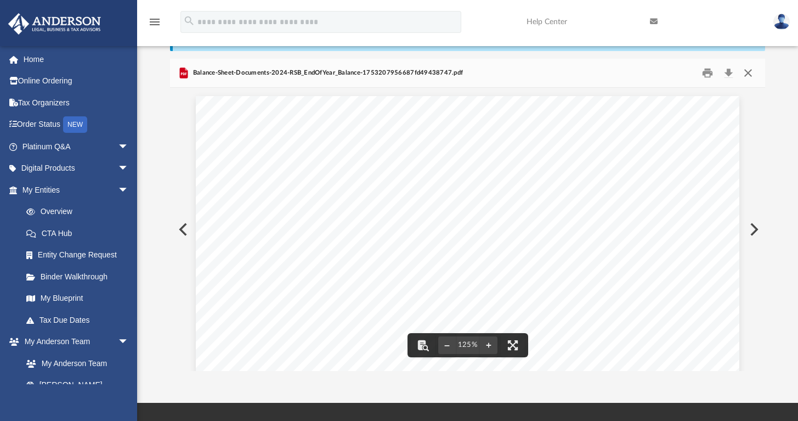
click at [751, 72] on button "Close" at bounding box center [748, 73] width 20 height 17
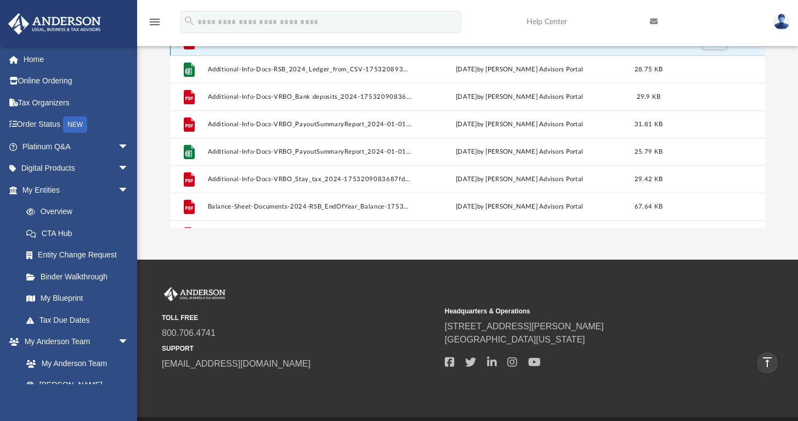
scroll to position [0, 0]
